Goal: Information Seeking & Learning: Learn about a topic

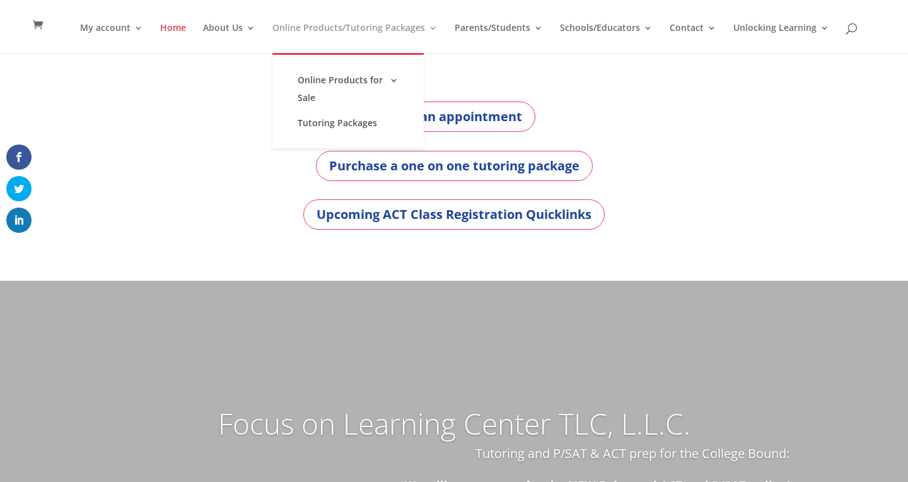
click at [308, 23] on link "Online Products/Tutoring Packages" at bounding box center [354, 38] width 165 height 30
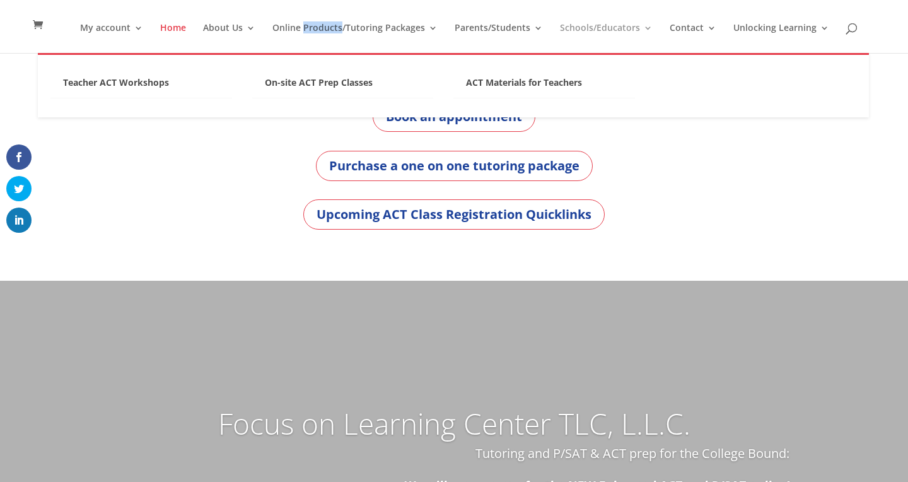
click at [600, 24] on link "Schools/Educators" at bounding box center [606, 38] width 93 height 30
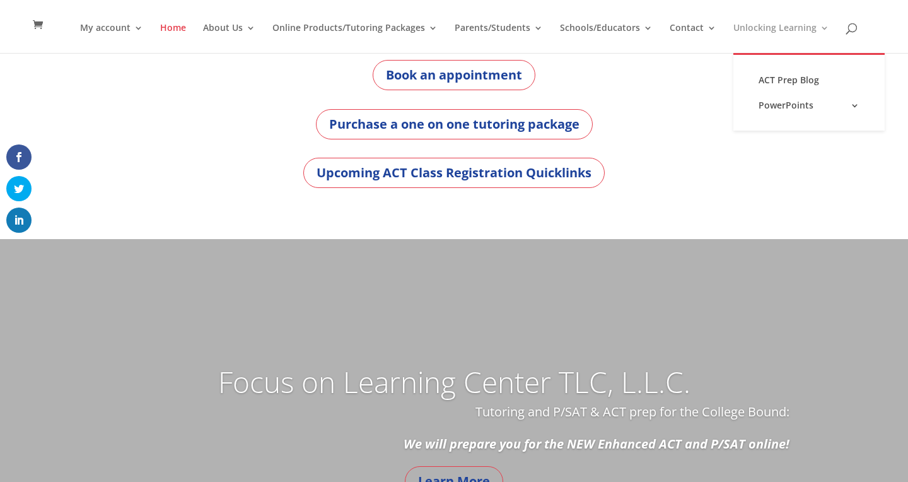
click at [799, 26] on link "Unlocking Learning" at bounding box center [781, 38] width 96 height 30
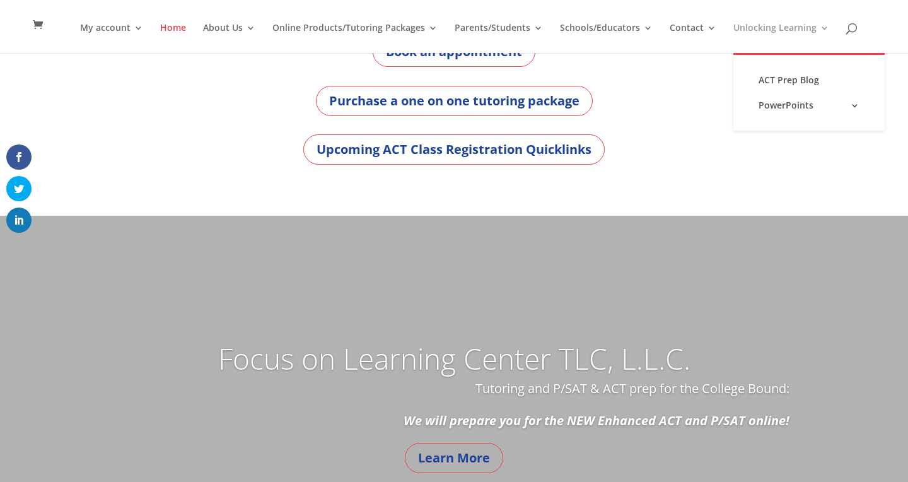
scroll to position [82, 0]
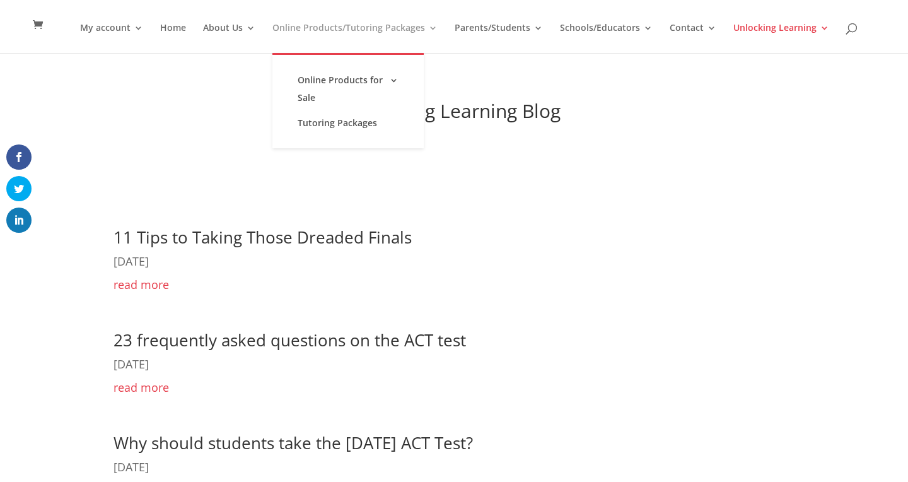
click at [326, 23] on link "Online Products/Tutoring Packages" at bounding box center [354, 38] width 165 height 30
click at [320, 128] on link "Tutoring Packages" at bounding box center [348, 122] width 126 height 25
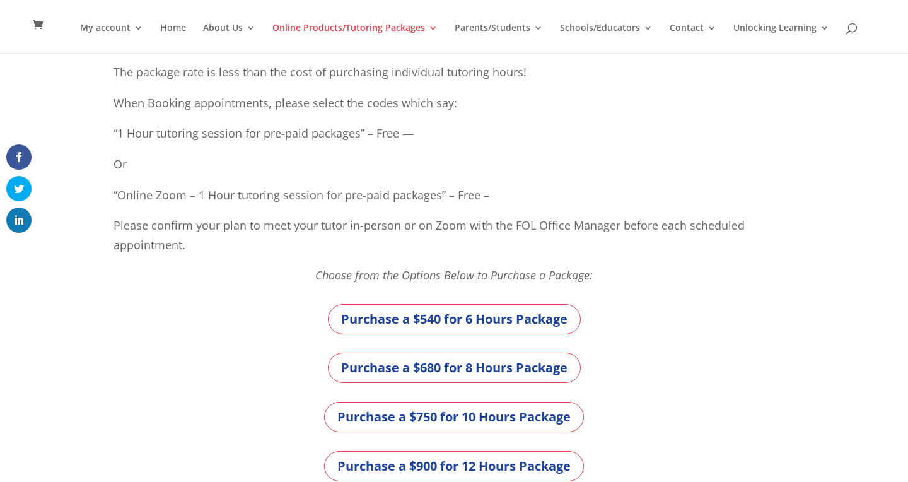
scroll to position [216, 0]
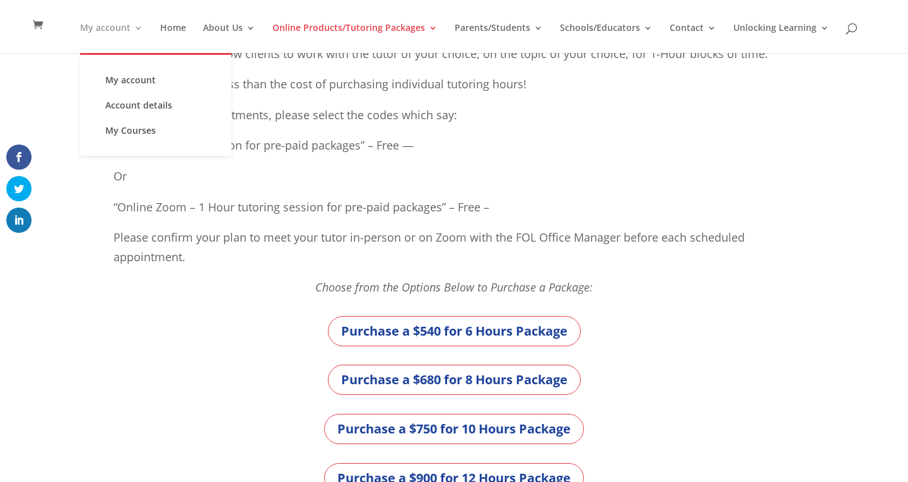
click at [108, 27] on link "My account" at bounding box center [111, 38] width 63 height 30
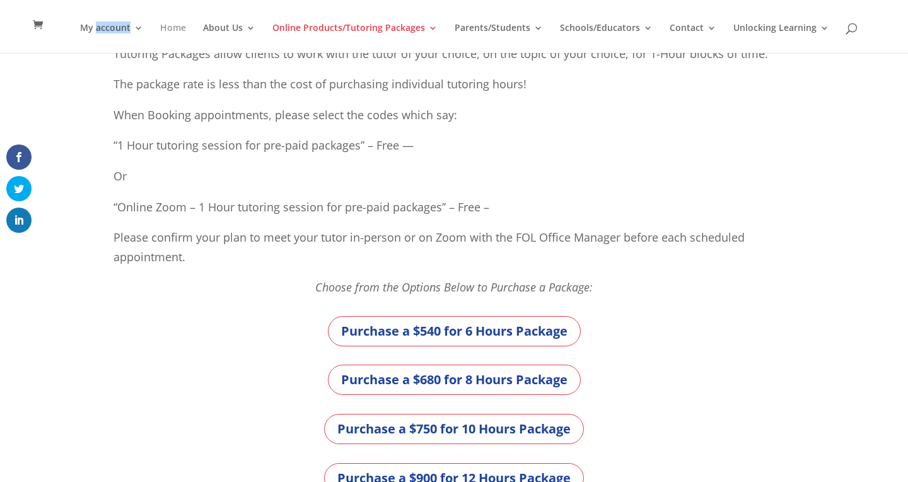
click at [180, 26] on link "Home" at bounding box center [173, 38] width 26 height 30
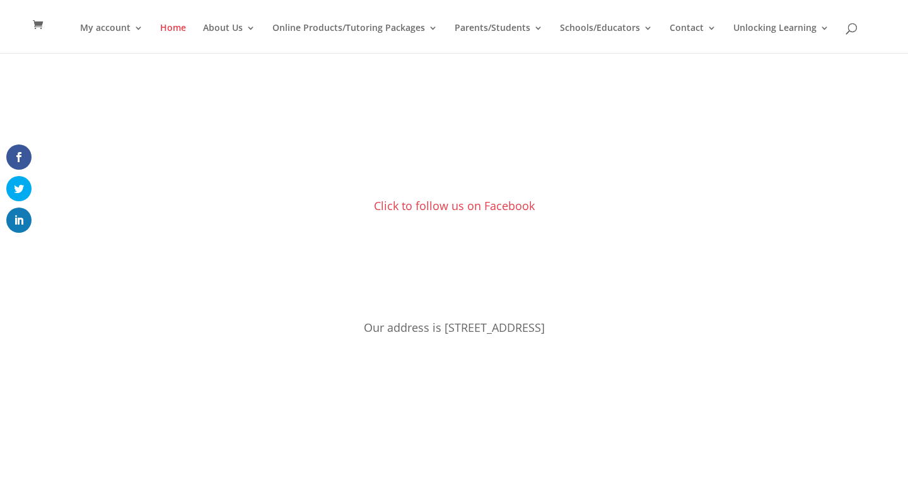
scroll to position [932, 0]
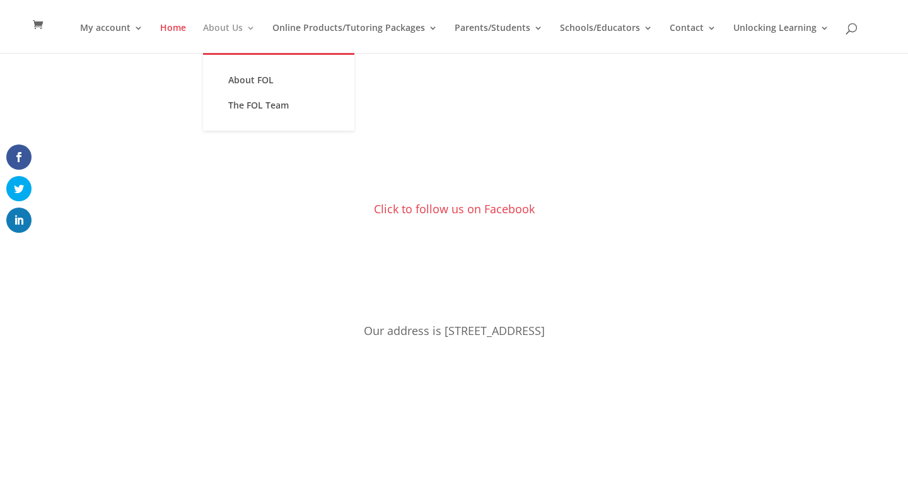
click at [228, 24] on link "About Us" at bounding box center [229, 38] width 52 height 30
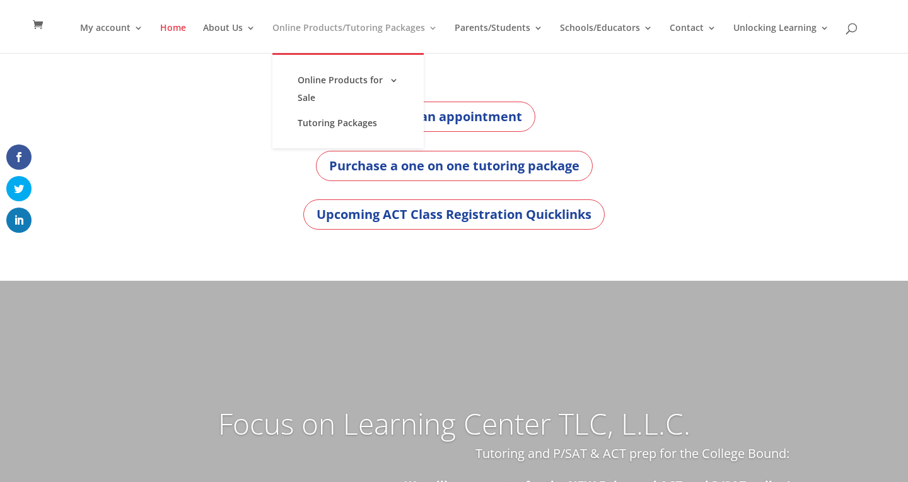
click at [339, 25] on link "Online Products/Tutoring Packages" at bounding box center [354, 38] width 165 height 30
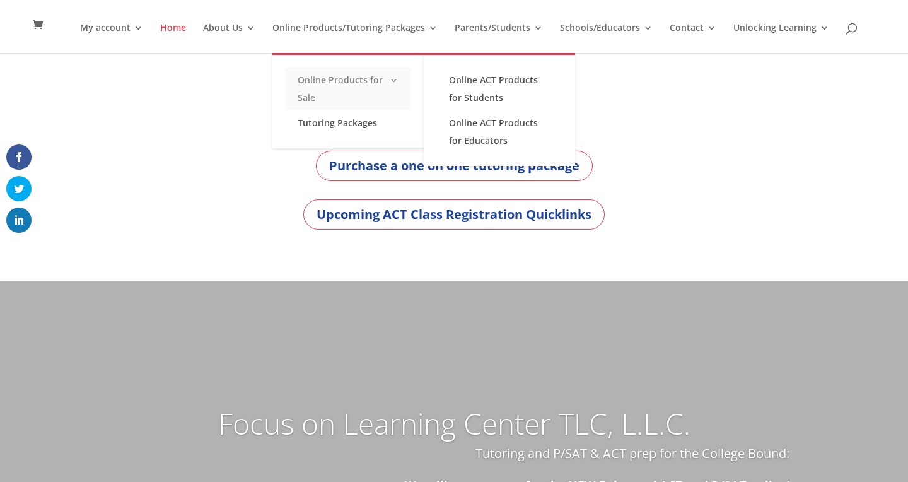
click at [323, 73] on link "Online Products for Sale" at bounding box center [348, 88] width 126 height 43
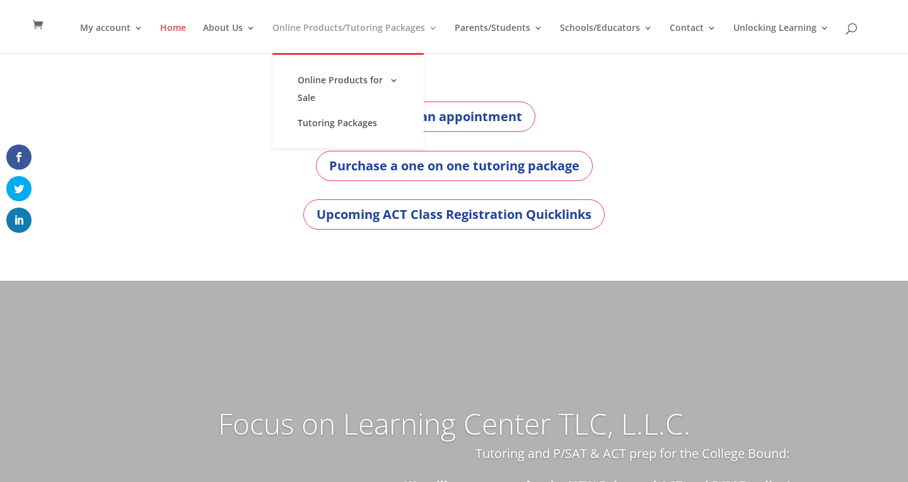
click at [352, 23] on link "Online Products/Tutoring Packages" at bounding box center [354, 38] width 165 height 30
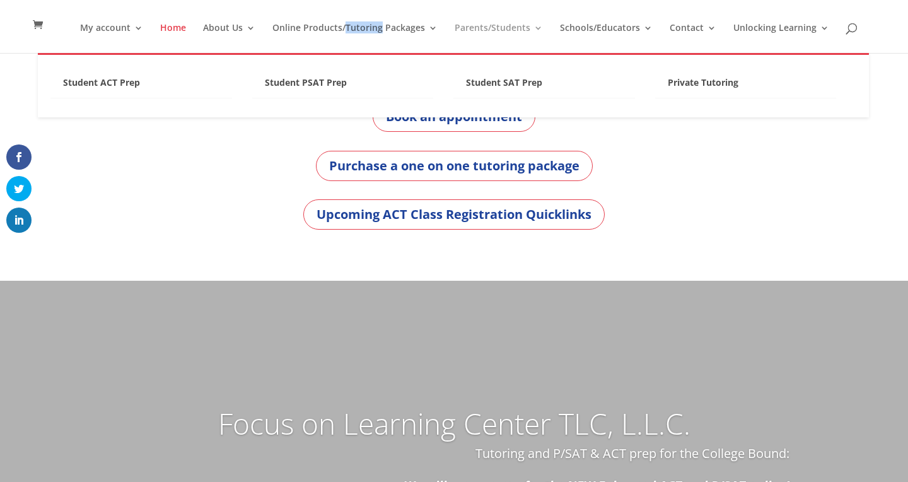
click at [480, 38] on link "Parents/Students" at bounding box center [498, 38] width 88 height 30
click at [724, 82] on link "Private Tutoring" at bounding box center [746, 86] width 182 height 25
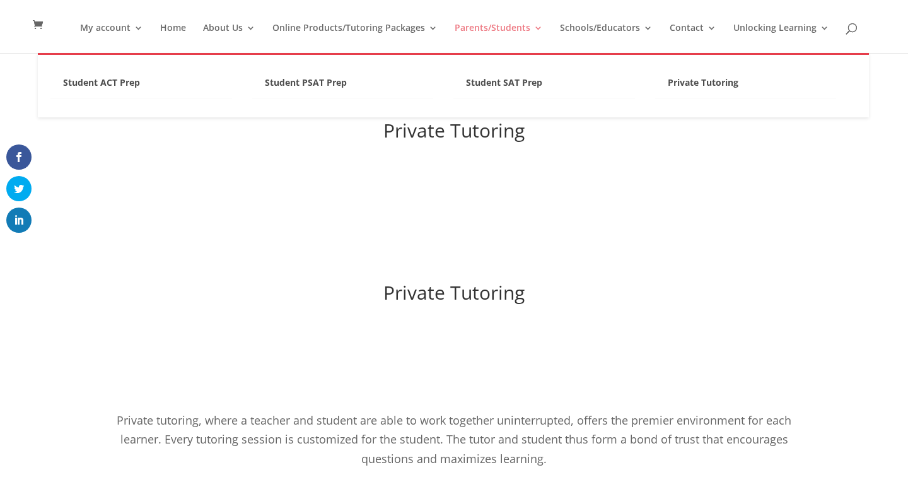
click at [509, 32] on link "Parents/Students" at bounding box center [498, 38] width 88 height 30
click at [526, 81] on link "Student SAT Prep" at bounding box center [544, 86] width 182 height 25
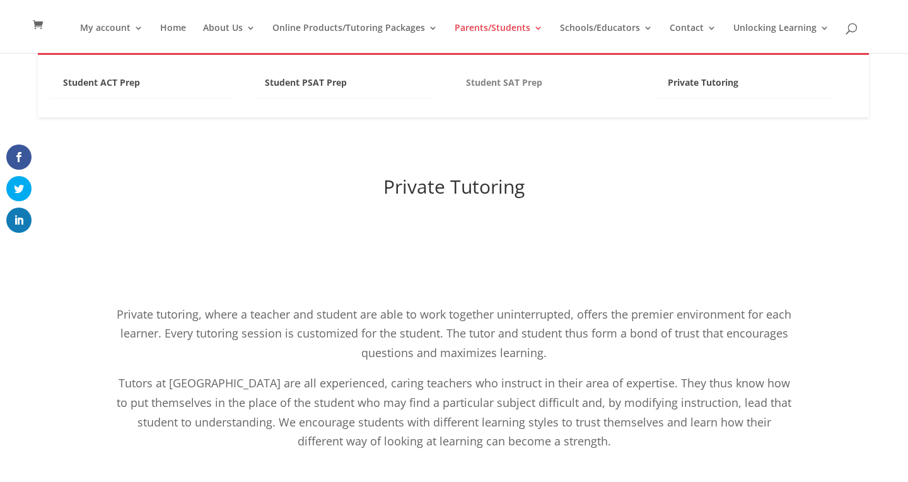
scroll to position [271, 0]
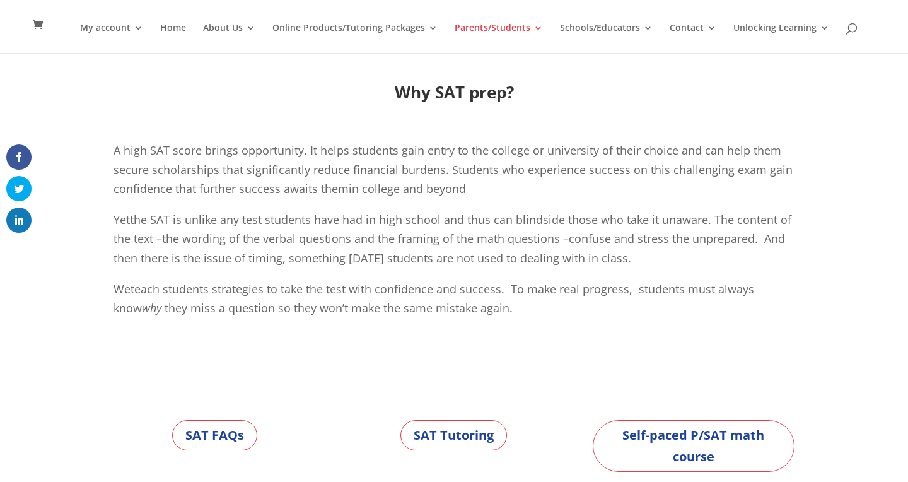
scroll to position [233, 0]
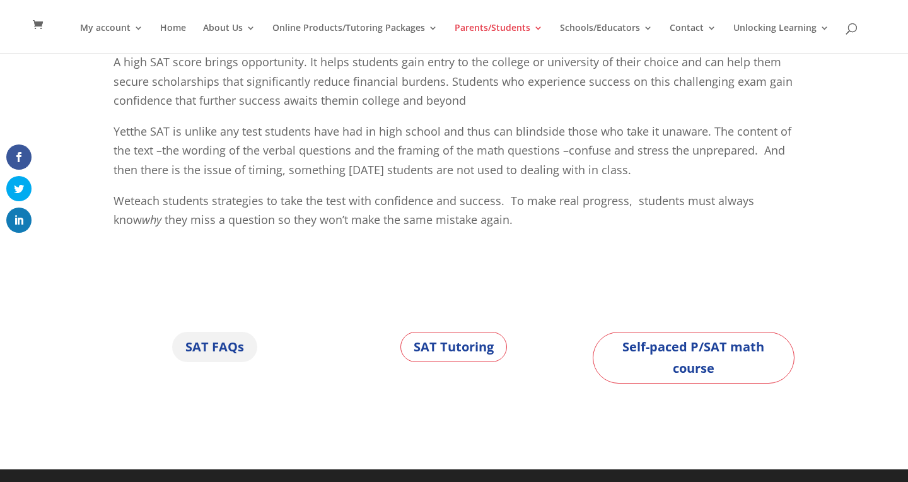
click at [199, 349] on link "SAT FAQs" at bounding box center [214, 347] width 85 height 30
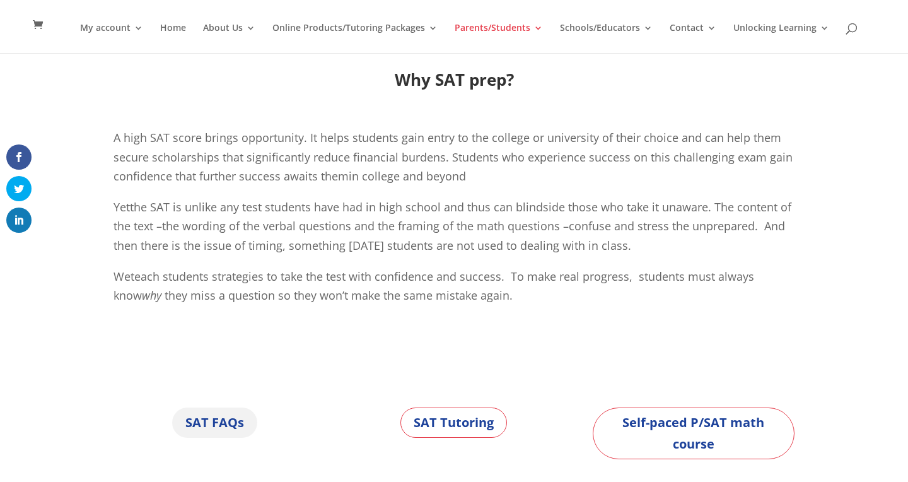
scroll to position [152, 0]
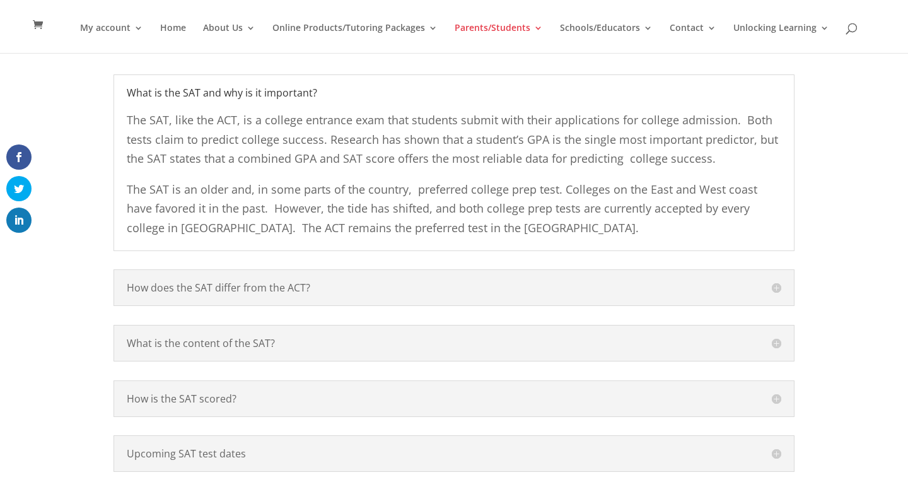
scroll to position [208, 0]
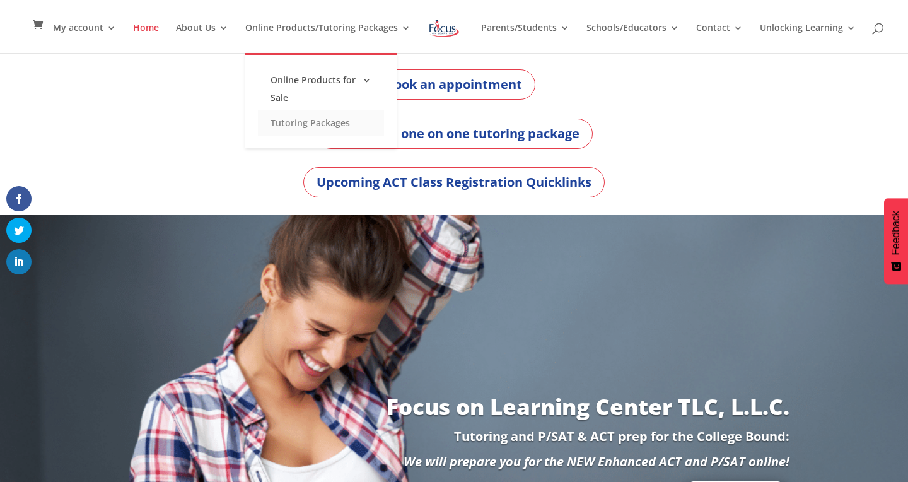
click at [293, 127] on link "Tutoring Packages" at bounding box center [321, 122] width 126 height 25
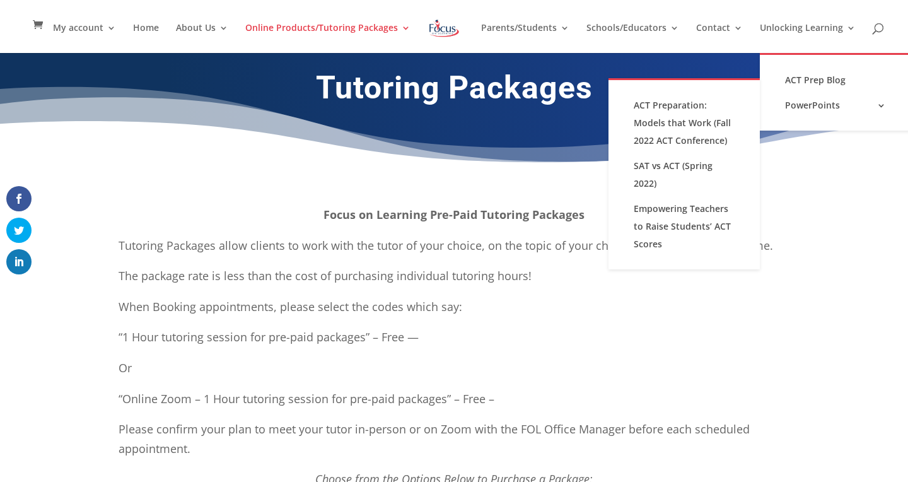
click at [195, 176] on div "Tutoring Packages" at bounding box center [454, 120] width 908 height 136
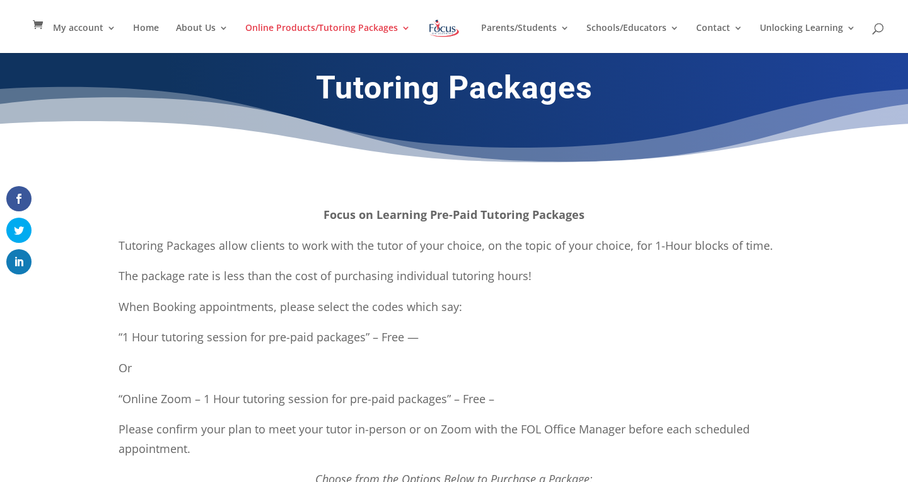
click at [35, 26] on span at bounding box center [41, 25] width 16 height 14
click at [152, 29] on link "Home" at bounding box center [146, 38] width 26 height 30
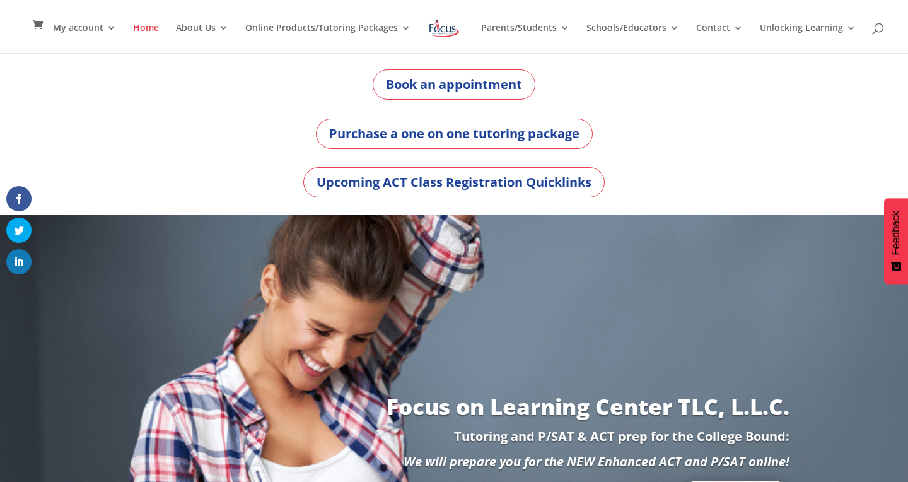
click at [883, 20] on div "My account My account Account details My Courses Home About Us About FOL The FO…" at bounding box center [453, 26] width 869 height 53
click at [878, 31] on span at bounding box center [878, 31] width 0 height 0
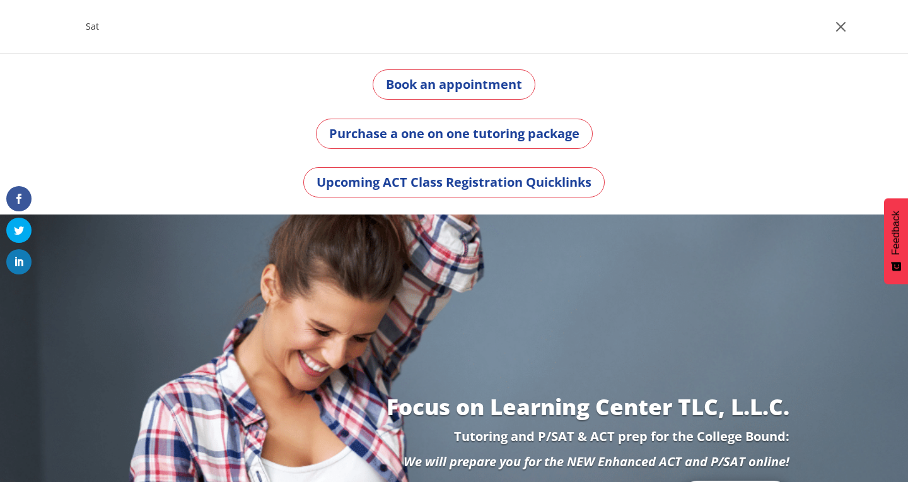
type input "Sat"
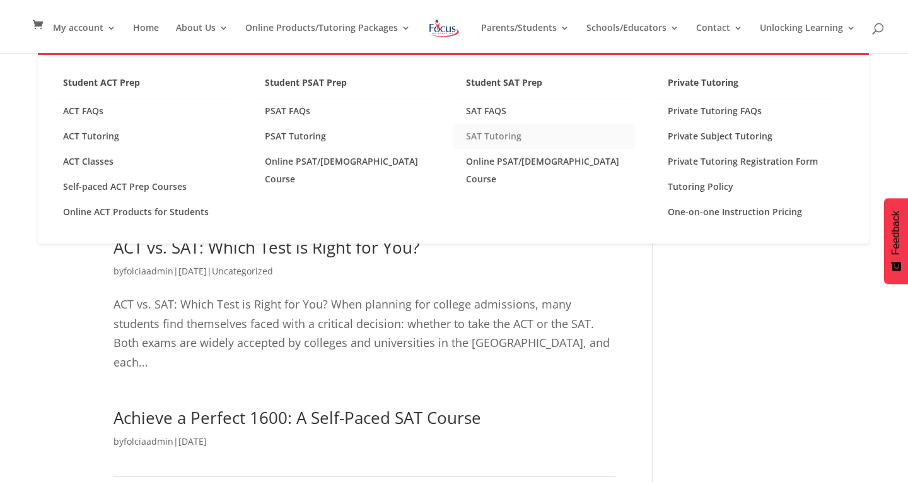
click at [471, 139] on link "SAT Tutoring" at bounding box center [544, 136] width 182 height 25
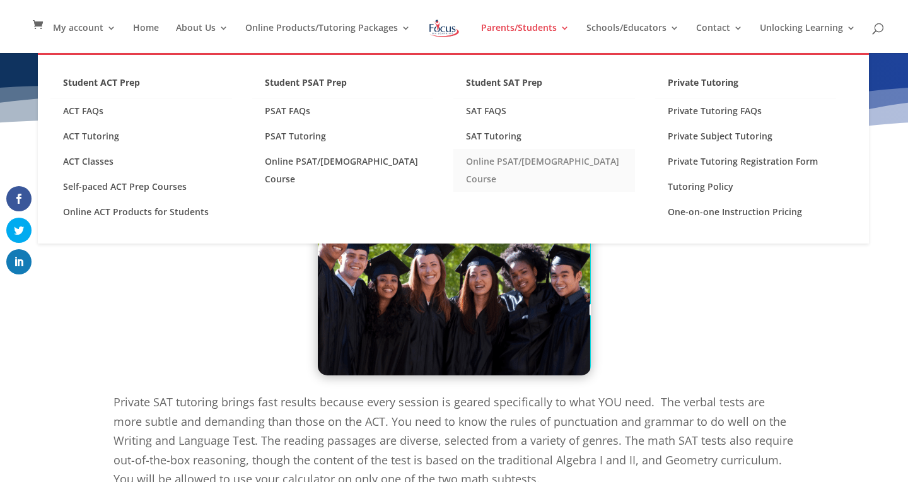
click at [555, 161] on link "Online PSAT/[DEMOGRAPHIC_DATA] Course" at bounding box center [544, 170] width 182 height 43
